Goal: Task Accomplishment & Management: Complete application form

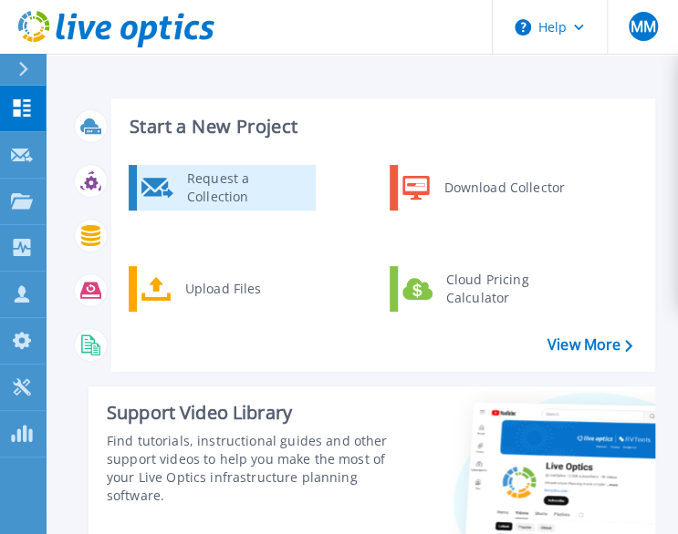
click at [238, 198] on div "Request a Collection" at bounding box center [244, 188] width 133 height 36
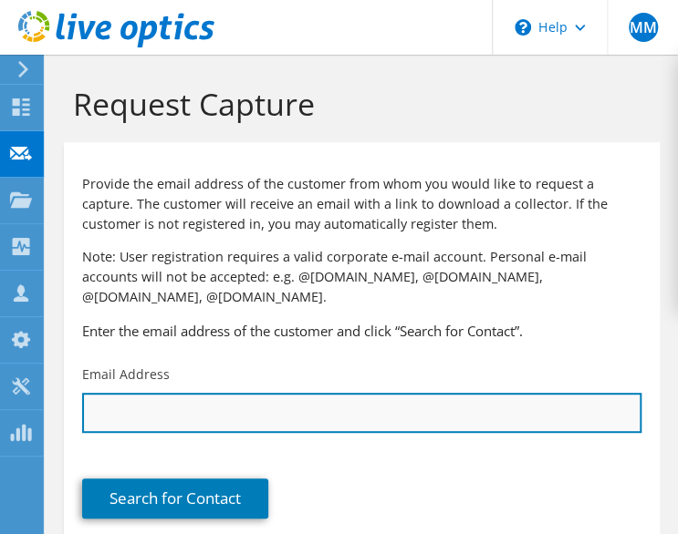
click at [418, 399] on input "text" at bounding box center [361, 413] width 559 height 40
paste input "[EMAIL_ADDRESS][DOMAIN_NAME]"
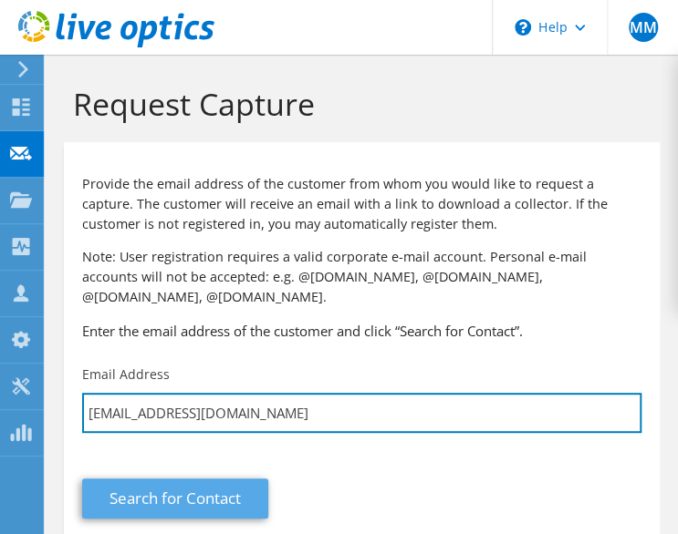
type input "[EMAIL_ADDRESS][DOMAIN_NAME]"
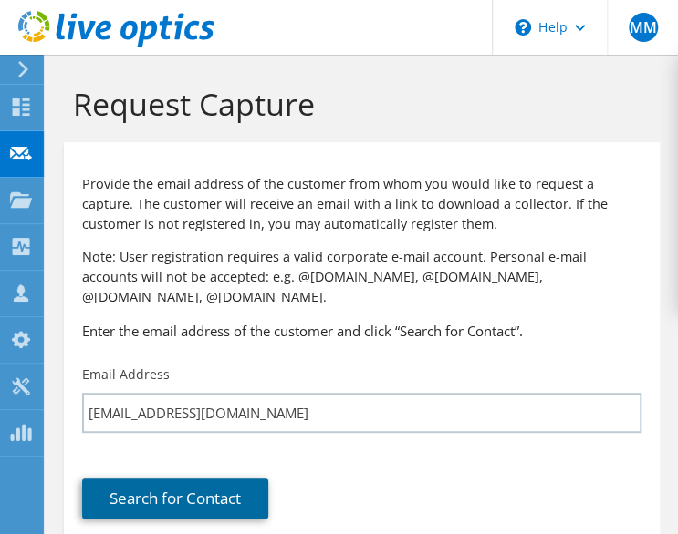
click at [216, 480] on link "Search for Contact" at bounding box center [175, 499] width 186 height 40
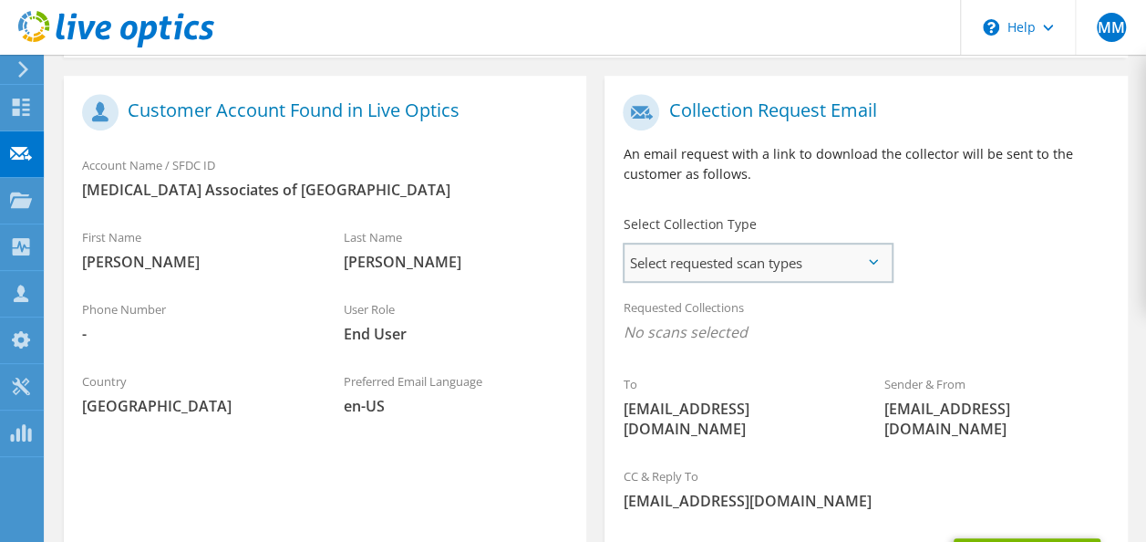
scroll to position [365, 0]
click at [677, 250] on span "Select requested scan types" at bounding box center [758, 261] width 266 height 36
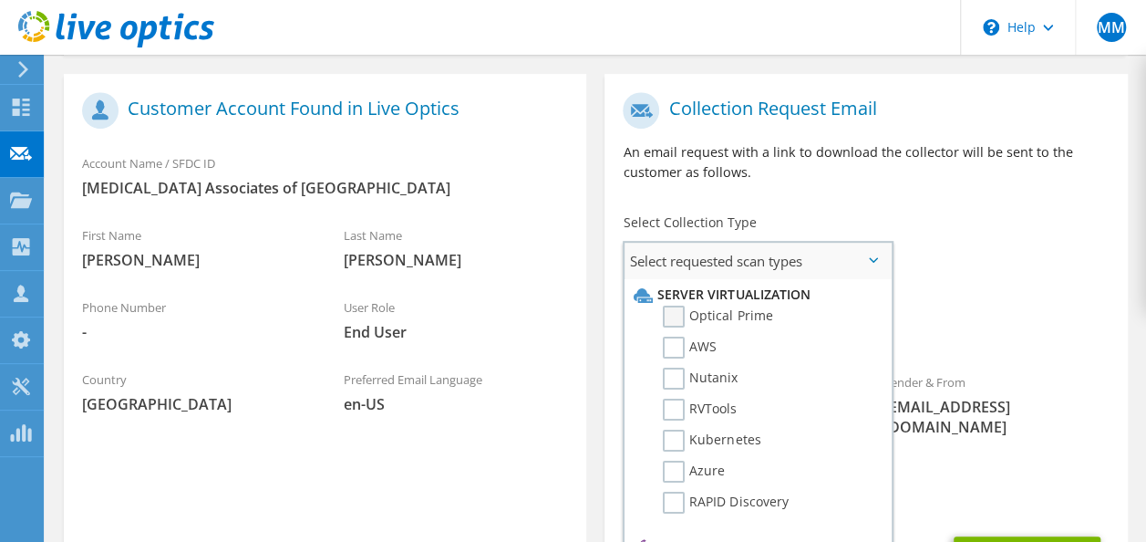
click at [677, 319] on label "Optical Prime" at bounding box center [717, 317] width 109 height 22
click at [0, 0] on input "Optical Prime" at bounding box center [0, 0] width 0 height 0
click at [677, 312] on div "Requested Collections No scans selected Optical Prime" at bounding box center [866, 322] width 523 height 73
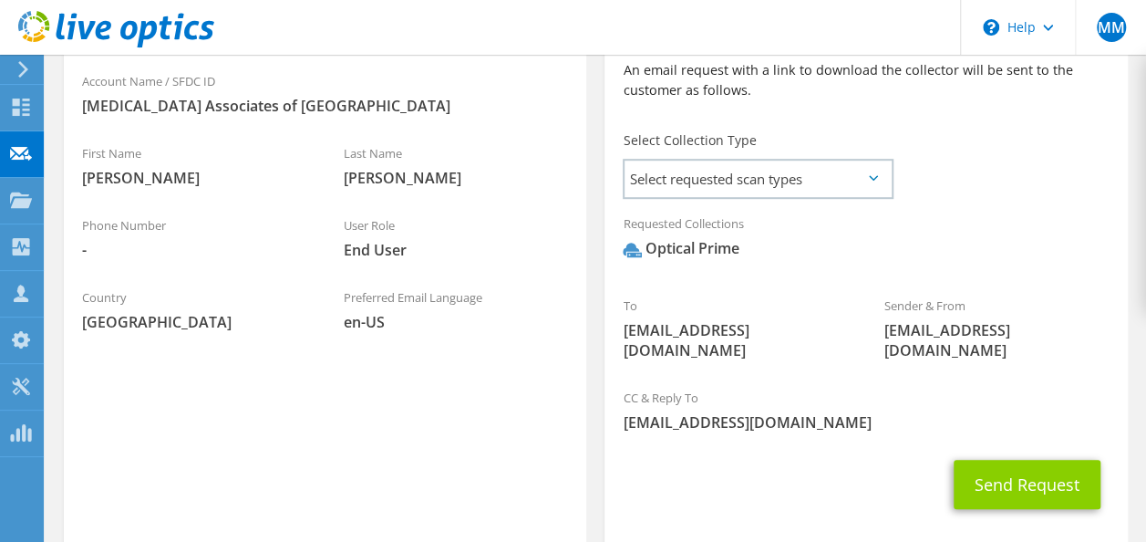
scroll to position [523, 0]
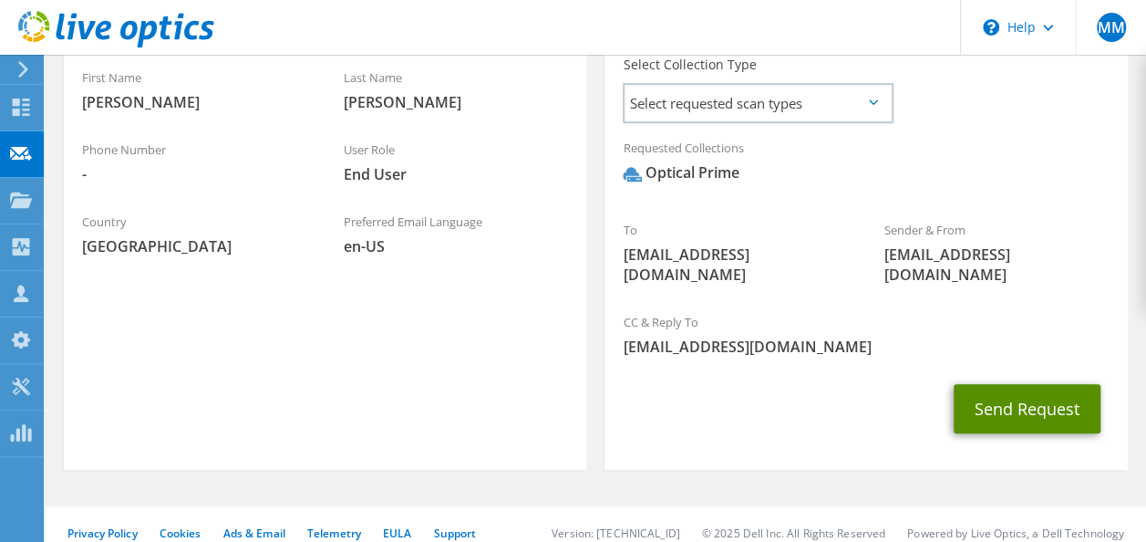
click at [677, 384] on button "Send Request" at bounding box center [1027, 408] width 147 height 49
